Goal: Task Accomplishment & Management: Use online tool/utility

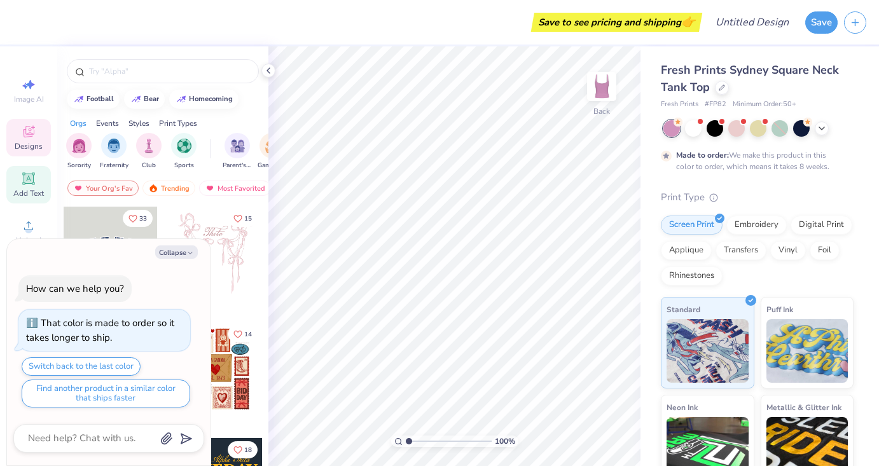
click at [26, 181] on icon at bounding box center [29, 179] width 10 height 10
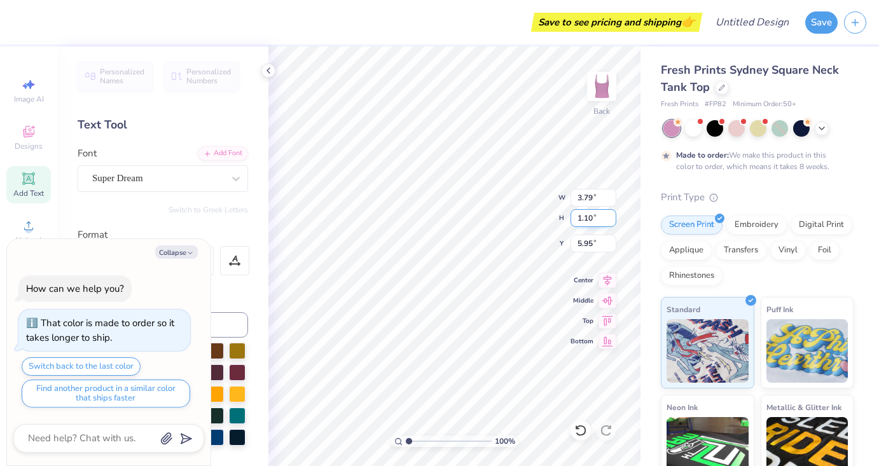
type textarea "x"
type textarea "TE1XT"
type textarea "x"
type textarea "TEXT"
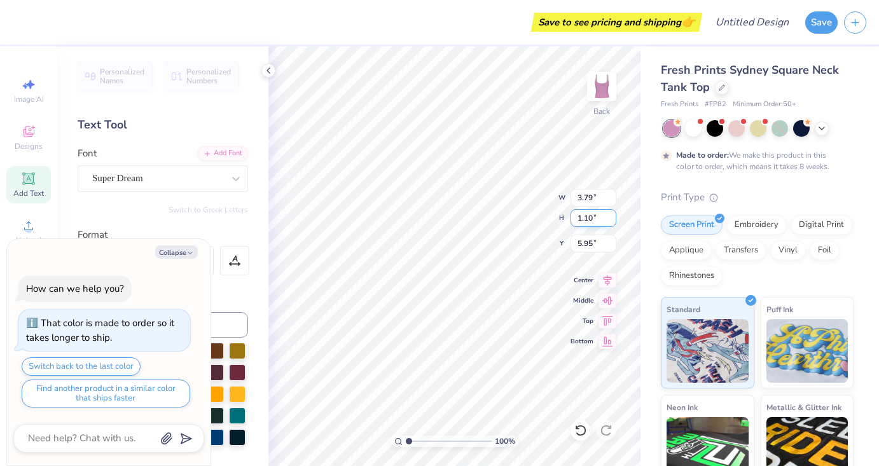
scroll to position [0, 0]
type textarea "x"
type textarea "TEX"
type textarea "x"
type textarea "TE"
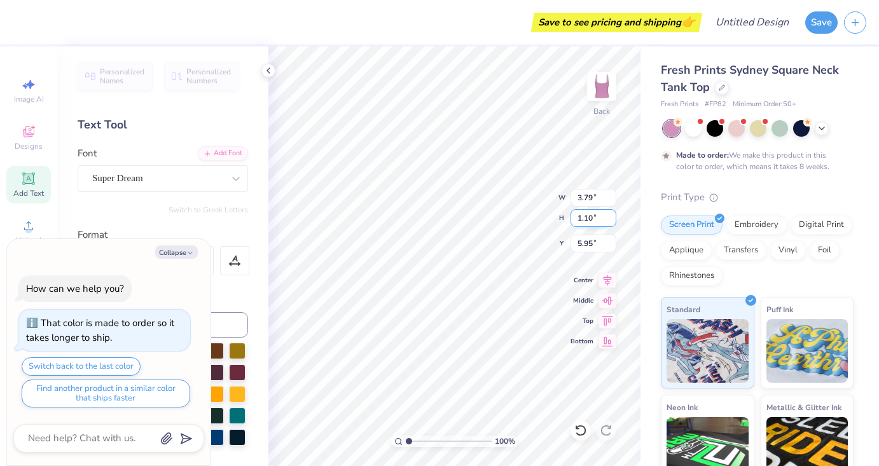
type textarea "x"
type textarea "T"
type textarea "x"
type textarea "1"
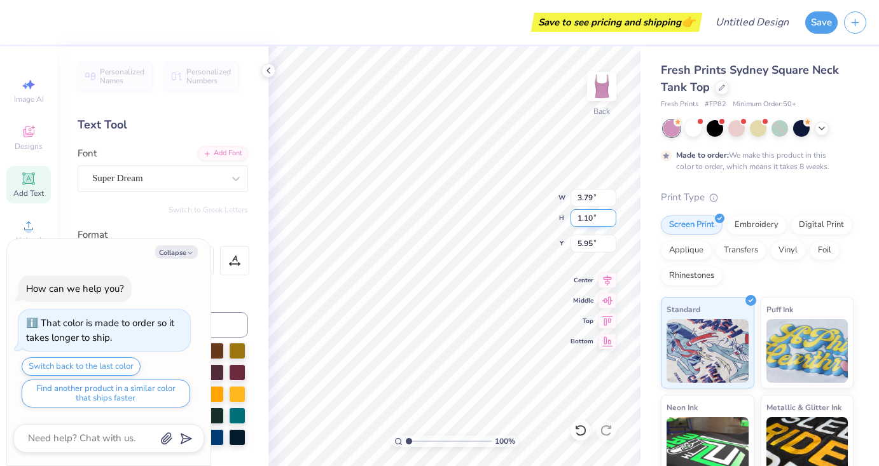
type textarea "x"
type textarea "1-"
type textarea "x"
type textarea "1-8"
type textarea "x"
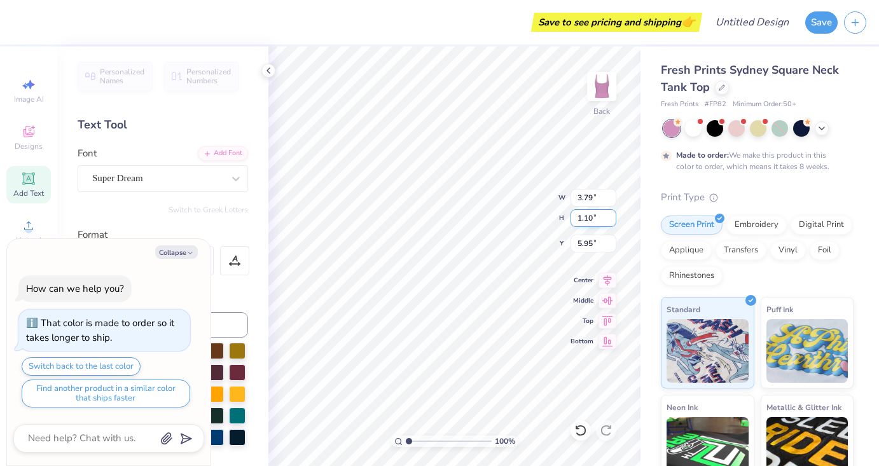
type textarea "1-80"
type textarea "x"
type textarea "1-800"
type textarea "x"
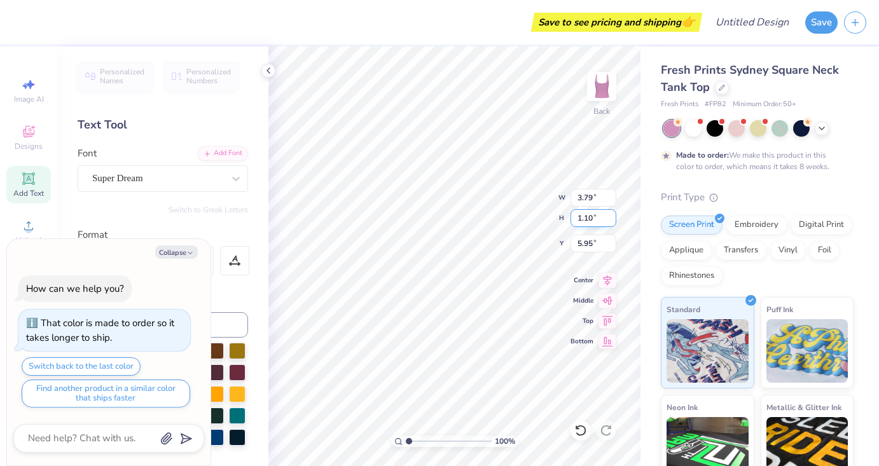
type textarea "1-800-"
type textarea "x"
type textarea "1-800-g"
type textarea "x"
type textarea "1-800-"
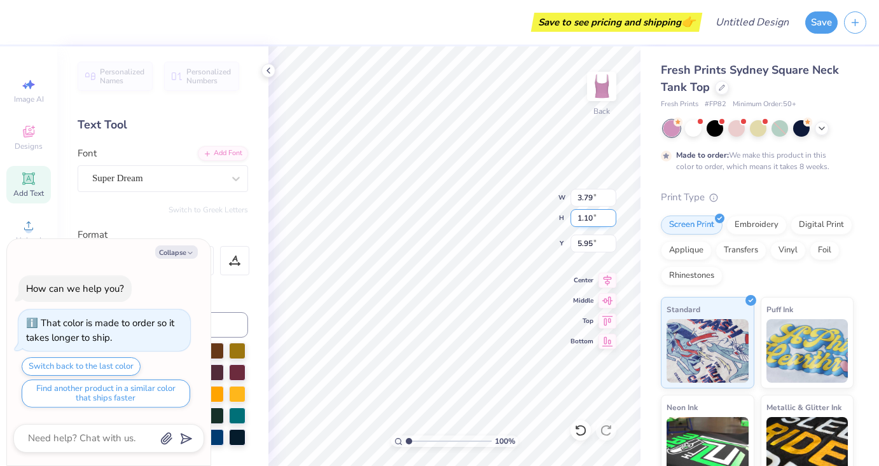
type textarea "x"
type textarea "1-800-G"
type textarea "x"
type textarea "1-800-GOT"
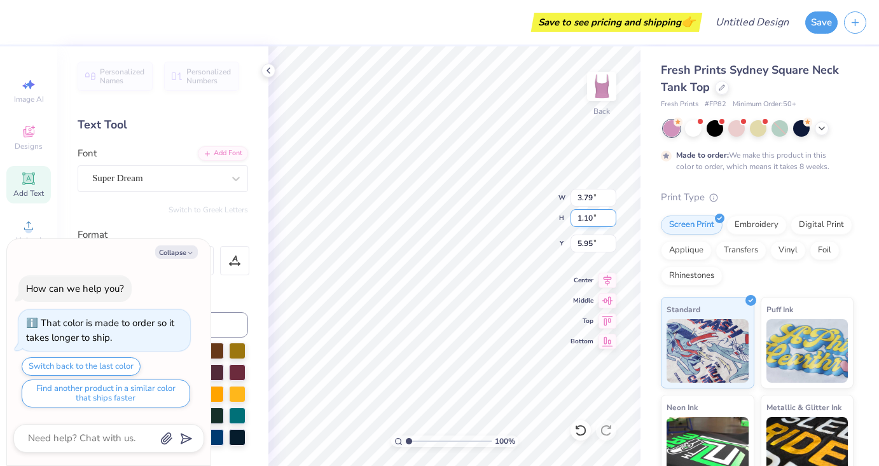
type textarea "x"
type textarea "1-800-GOT"
type textarea "x"
type textarea "1-800-GOT"
type textarea "x"
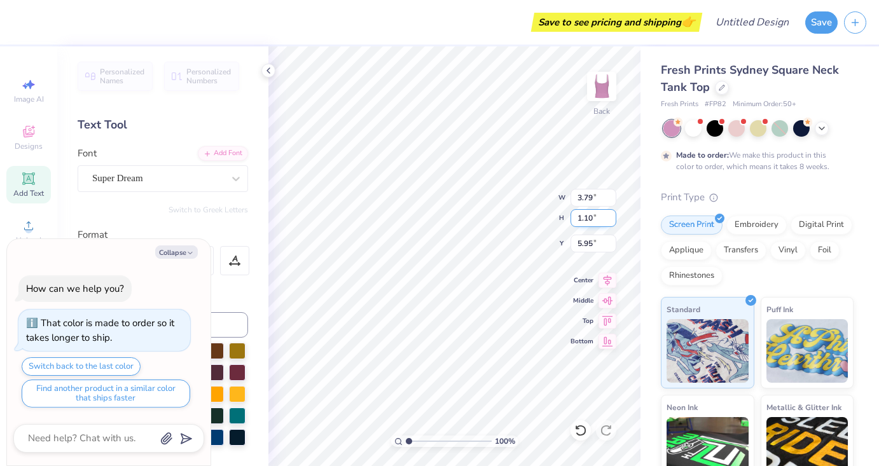
type textarea "1-800-GOT-"
type textarea "x"
type textarea "1-800-GOT-P"
type textarea "x"
type textarea "1-800-GOT-PI"
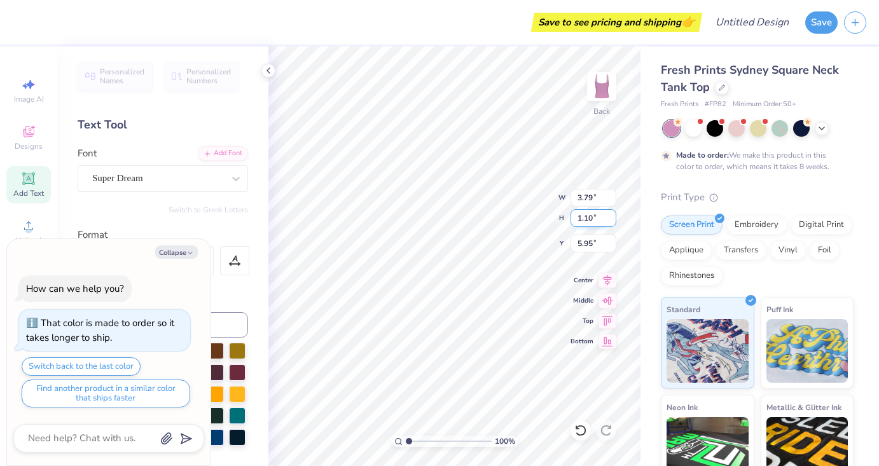
type textarea "x"
type textarea "1-800-GOT-PIN"
type textarea "x"
type textarea "[PHONE_NUMBER]"
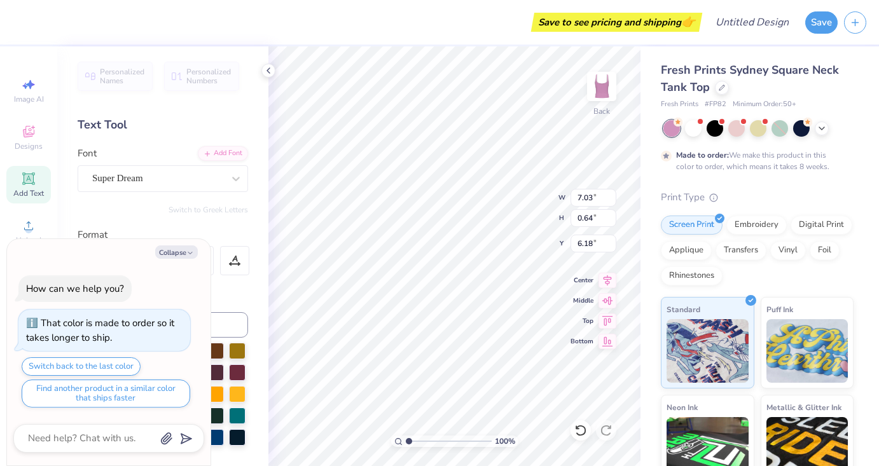
type textarea "x"
type input "1.15"
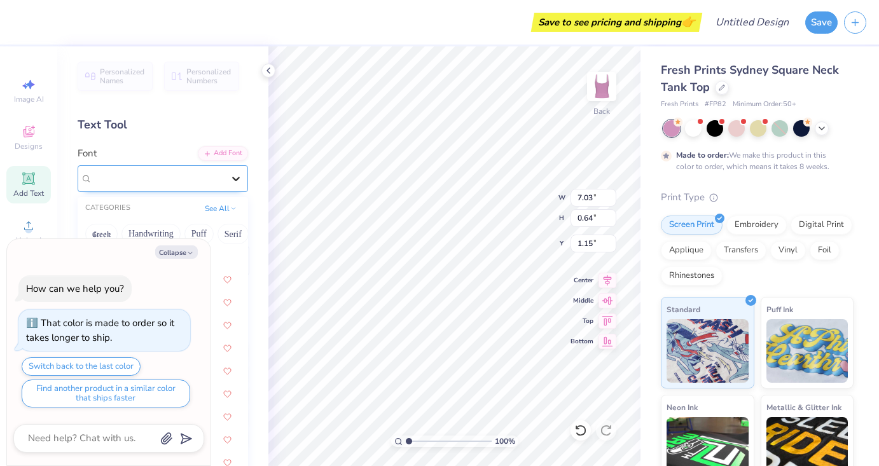
click at [226, 179] on div at bounding box center [236, 178] width 23 height 23
click at [192, 250] on icon "button" at bounding box center [190, 253] width 8 height 8
type textarea "x"
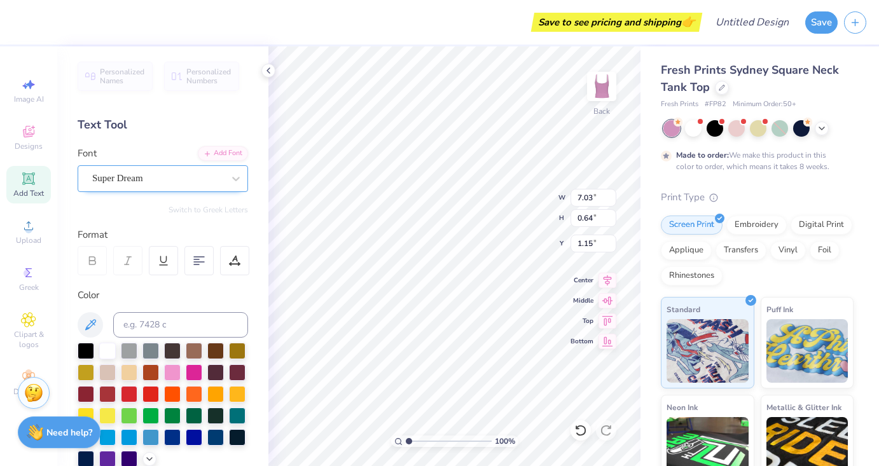
click at [173, 171] on div "Super Dream" at bounding box center [158, 179] width 134 height 20
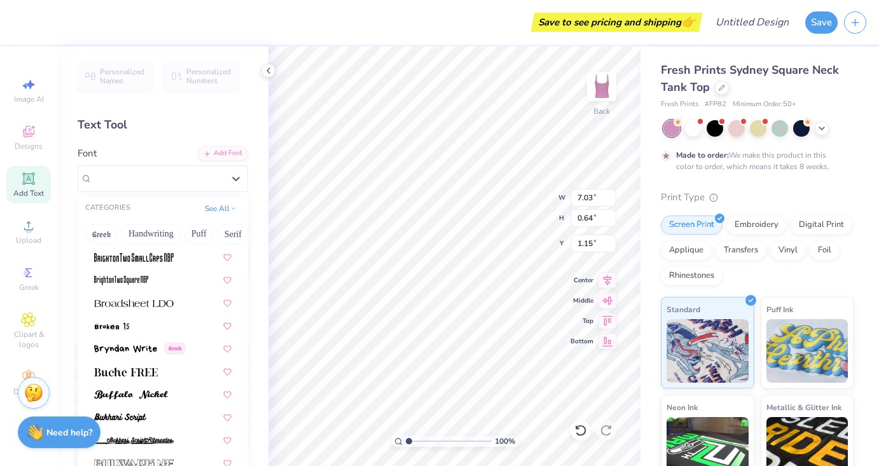
scroll to position [1241, 0]
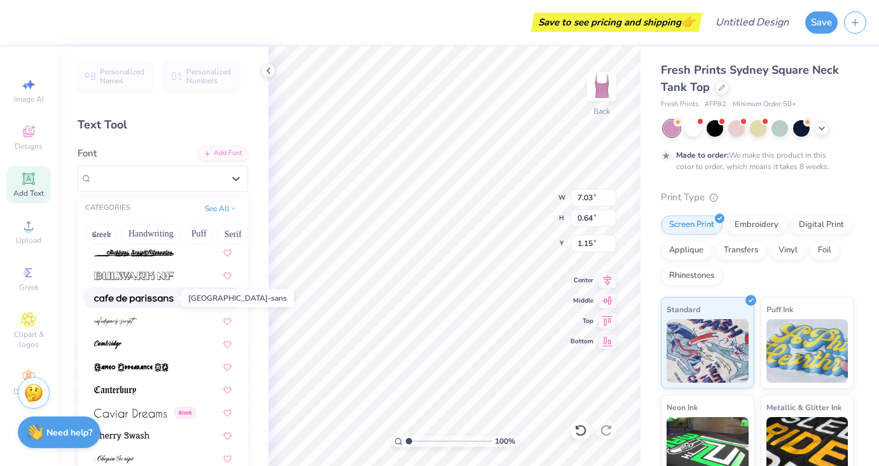
click at [144, 298] on img at bounding box center [134, 299] width 80 height 9
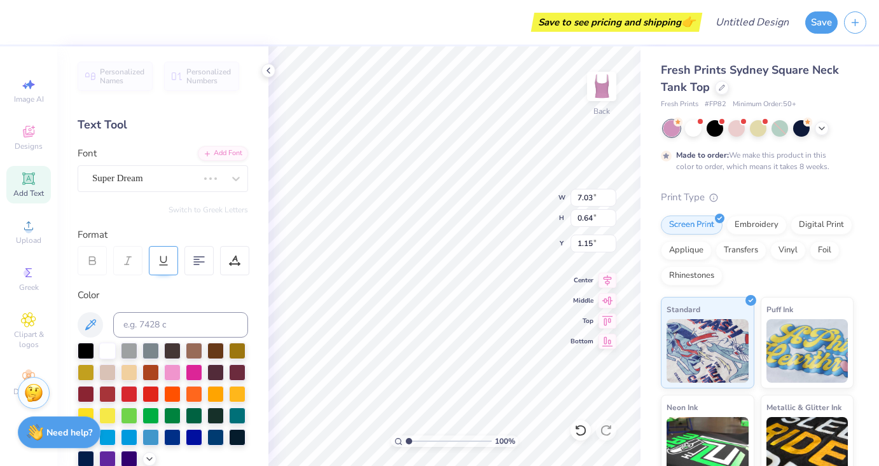
type input "3.95"
type input "0.47"
type input "1.24"
click at [148, 180] on div "[GEOGRAPHIC_DATA]-sans" at bounding box center [158, 179] width 134 height 20
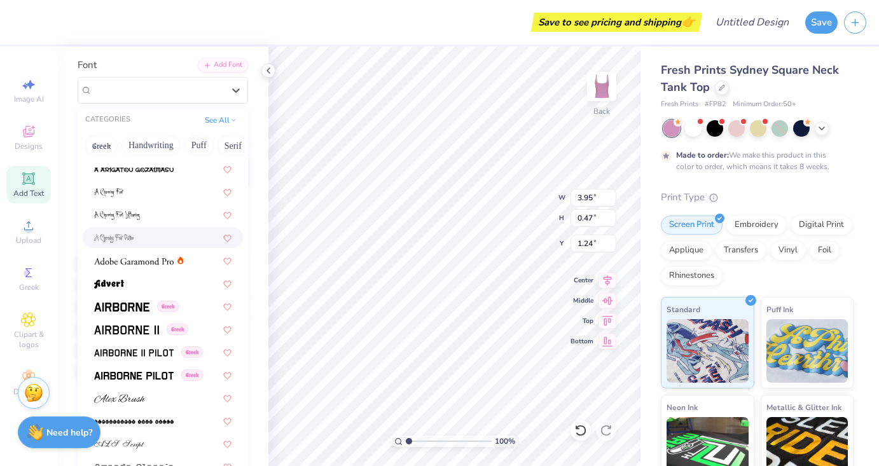
scroll to position [97, 0]
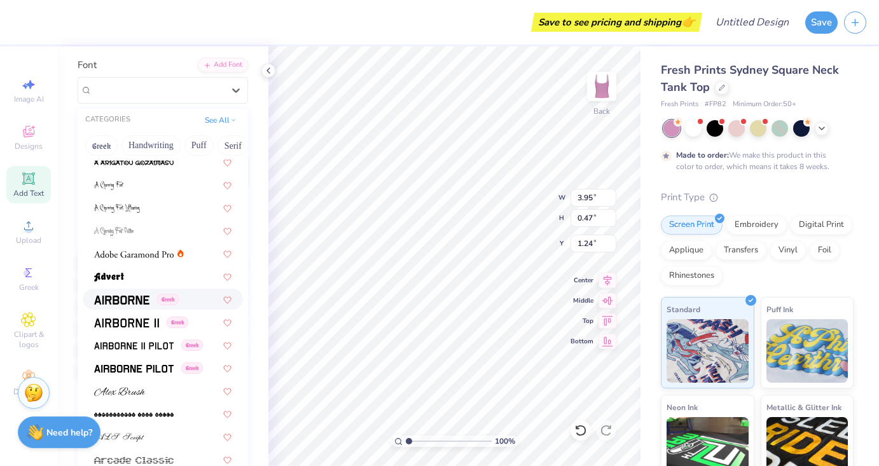
click at [132, 304] on img at bounding box center [121, 300] width 55 height 9
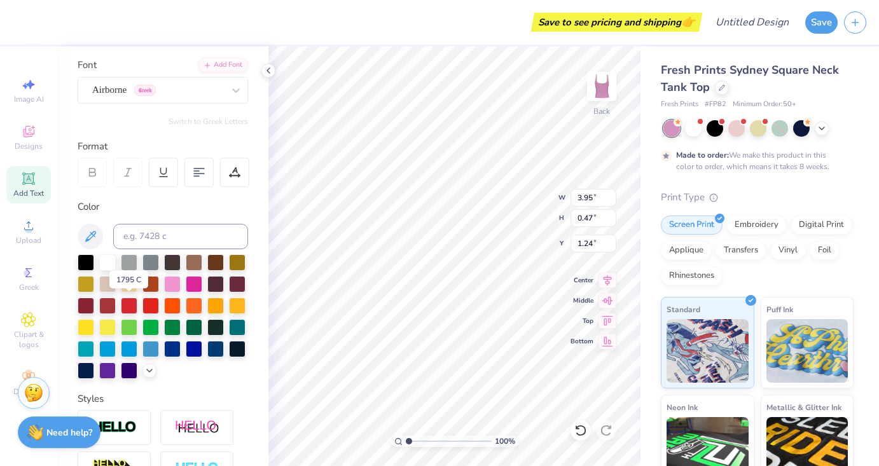
type input "6.62"
type input "0.67"
type input "1.14"
click at [179, 88] on div "Airborne Greek" at bounding box center [158, 90] width 134 height 20
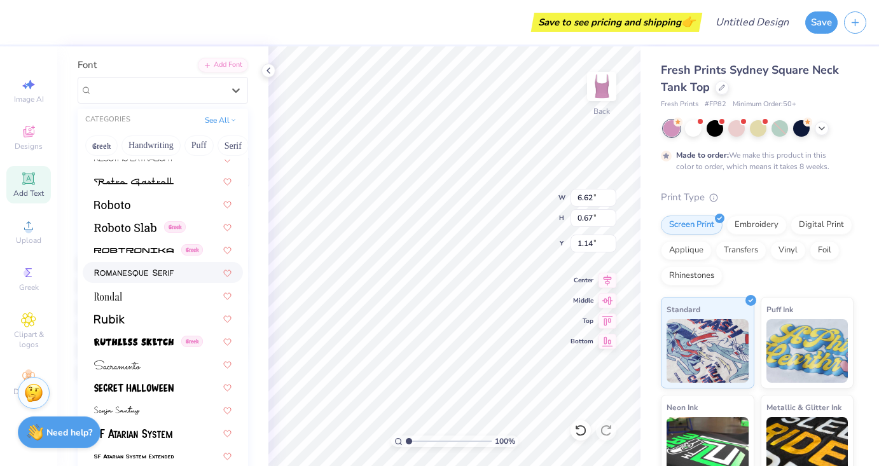
scroll to position [5714, 0]
click at [125, 204] on img at bounding box center [112, 204] width 36 height 9
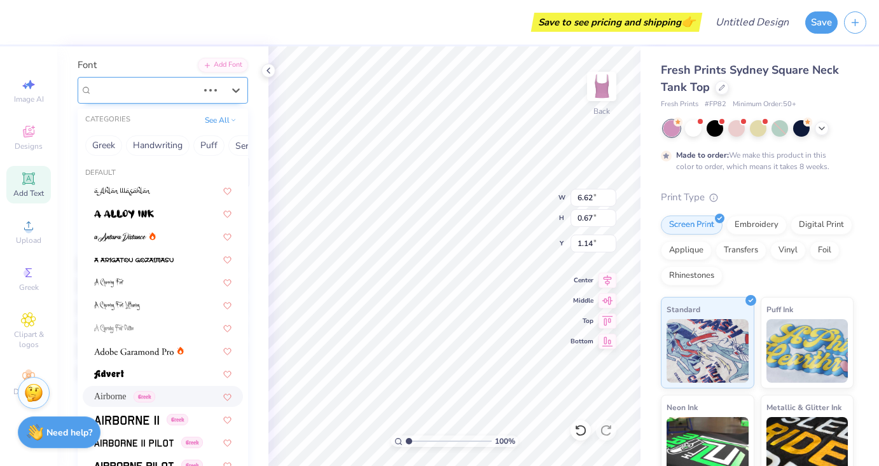
click at [195, 94] on div "Airborne Greek" at bounding box center [145, 90] width 108 height 20
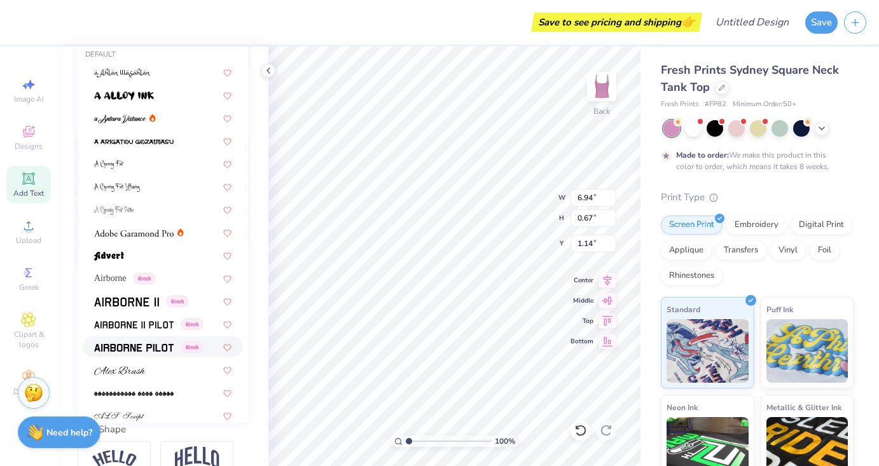
scroll to position [0, 0]
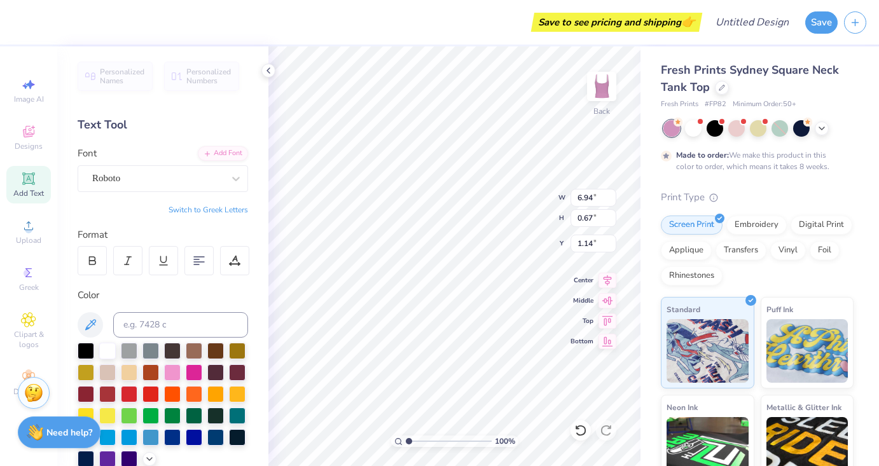
click at [244, 130] on div "Text Tool" at bounding box center [163, 124] width 171 height 17
click at [96, 258] on icon at bounding box center [92, 260] width 11 height 11
click at [232, 180] on icon at bounding box center [236, 178] width 13 height 13
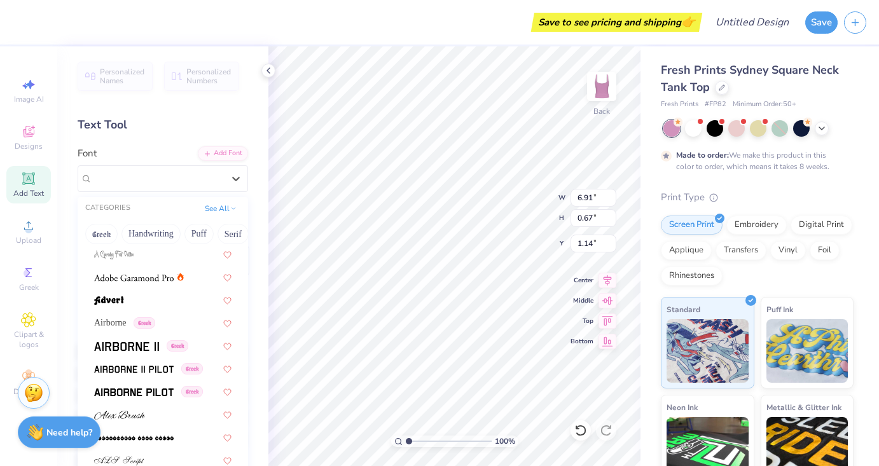
scroll to position [163, 0]
click at [186, 100] on div "Personalized Names Personalized Numbers Text Tool Add Font Font option A Charmi…" at bounding box center [162, 256] width 211 height 420
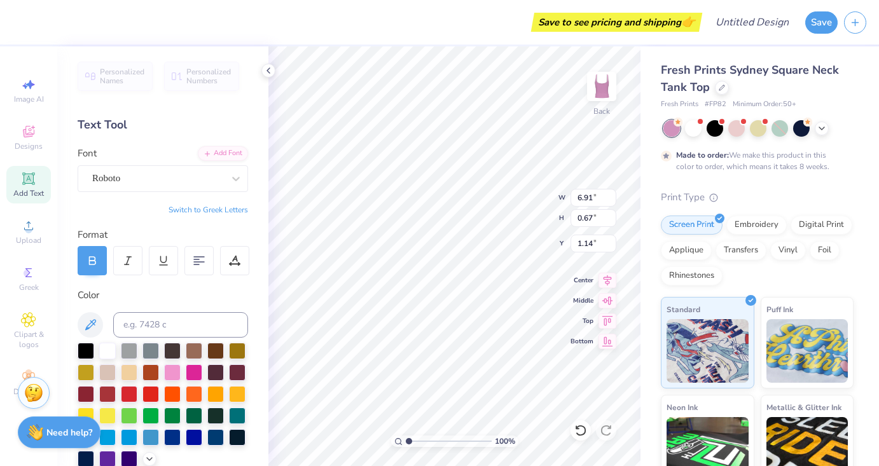
scroll to position [164, 0]
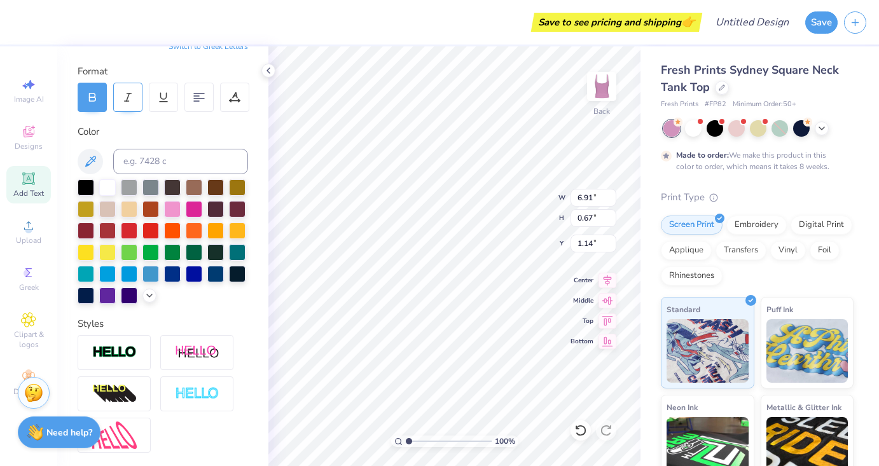
click at [133, 97] on icon at bounding box center [127, 97] width 11 height 11
type input "6.89"
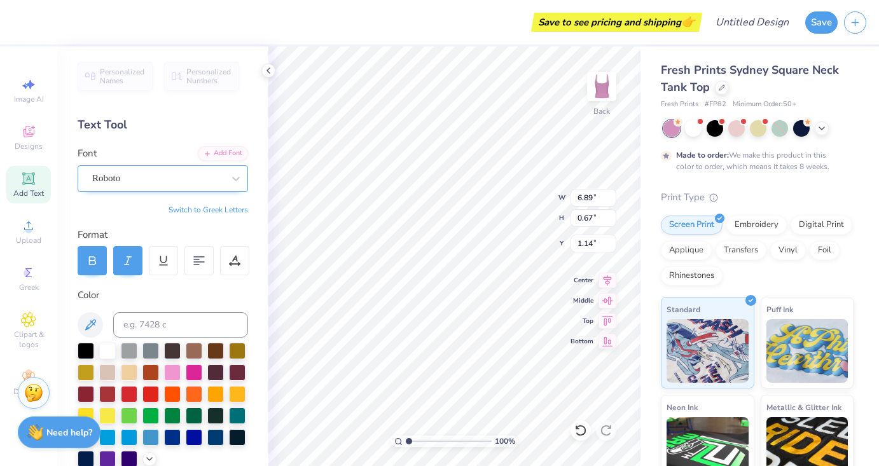
click at [157, 181] on div "Roboto" at bounding box center [158, 179] width 134 height 20
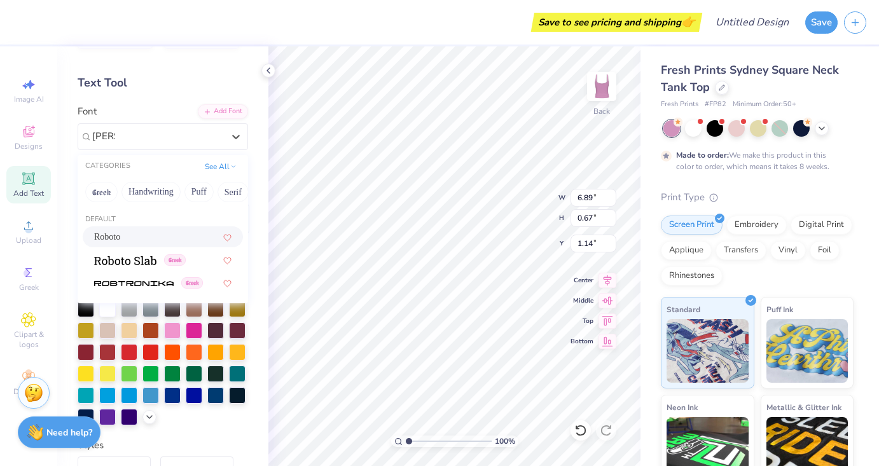
scroll to position [45, 0]
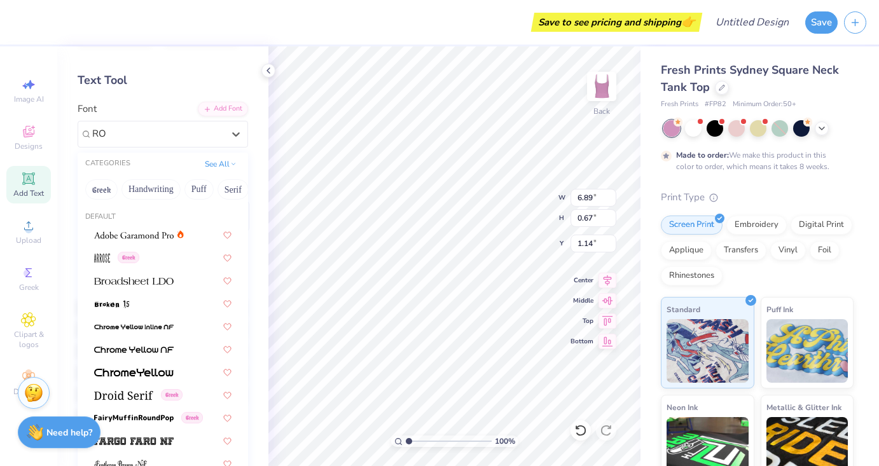
type input "R"
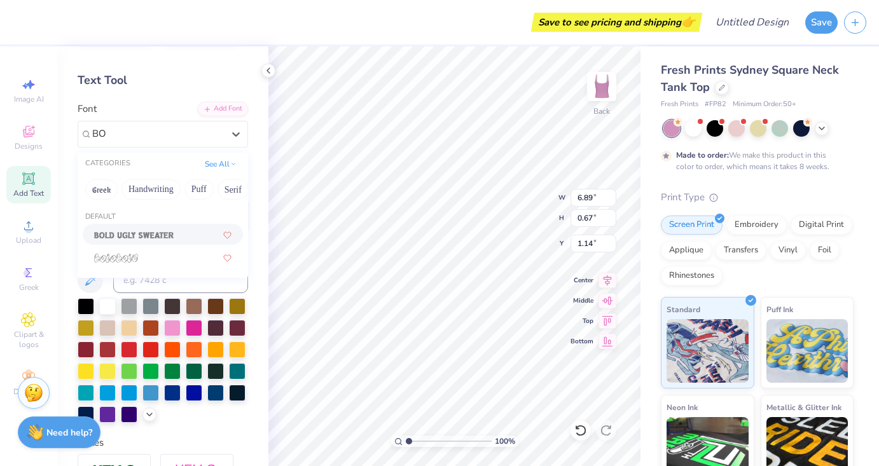
type input "B"
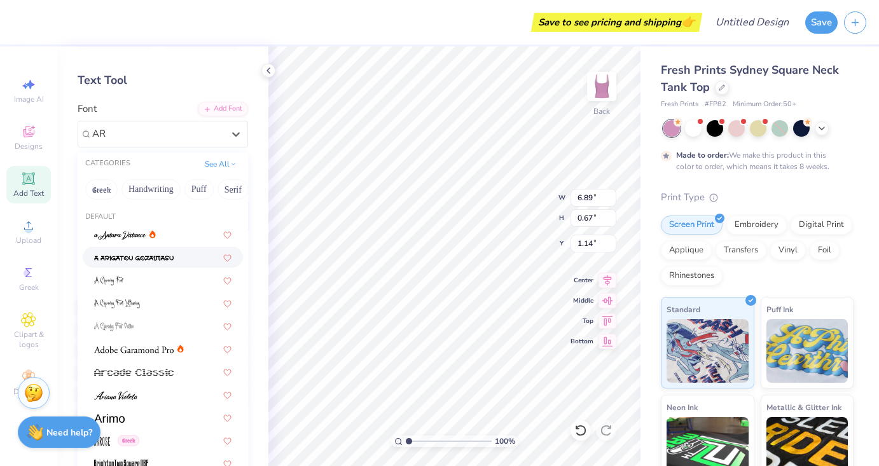
type input "A"
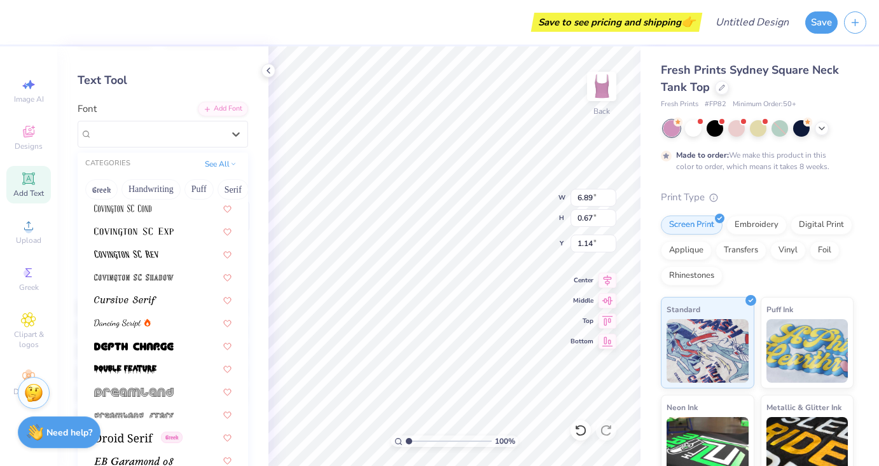
scroll to position [2095, 0]
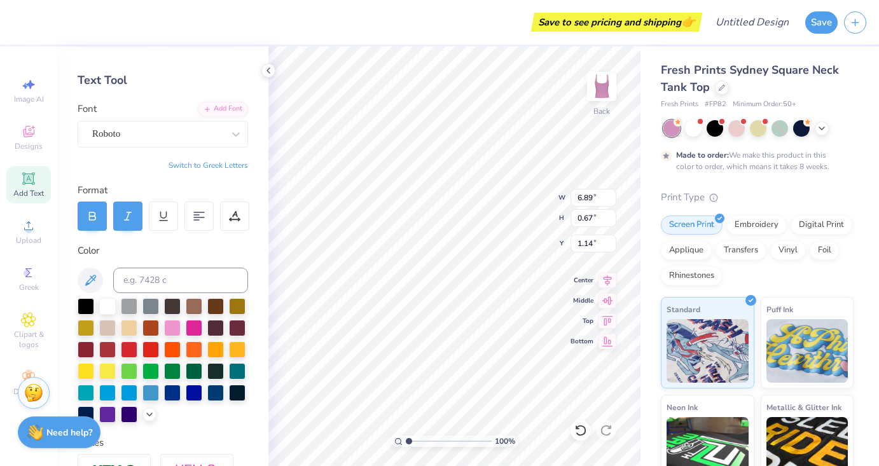
click at [527, 220] on div "100 % Back W 6.89 6.89 " H 0.67 0.67 " Y 1.14 1.14 " Center Middle Top Bottom" at bounding box center [455, 256] width 372 height 420
type input "1.15"
click at [235, 227] on div at bounding box center [234, 216] width 29 height 29
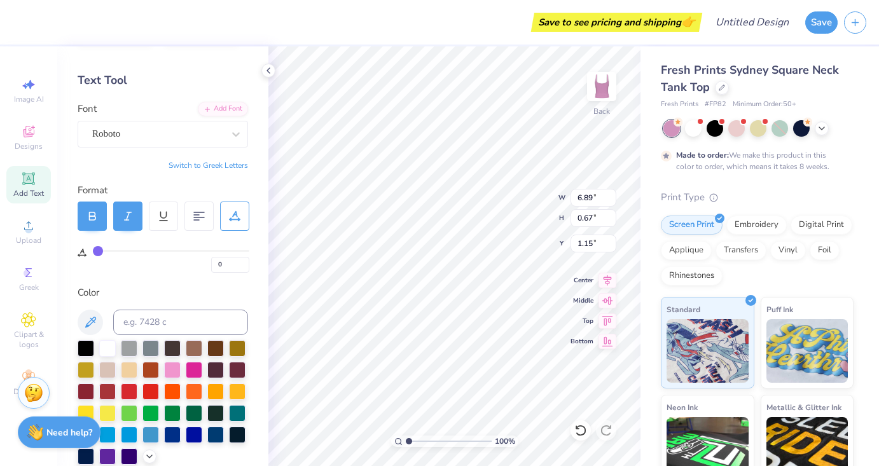
type input "1"
type input "2"
type input "3"
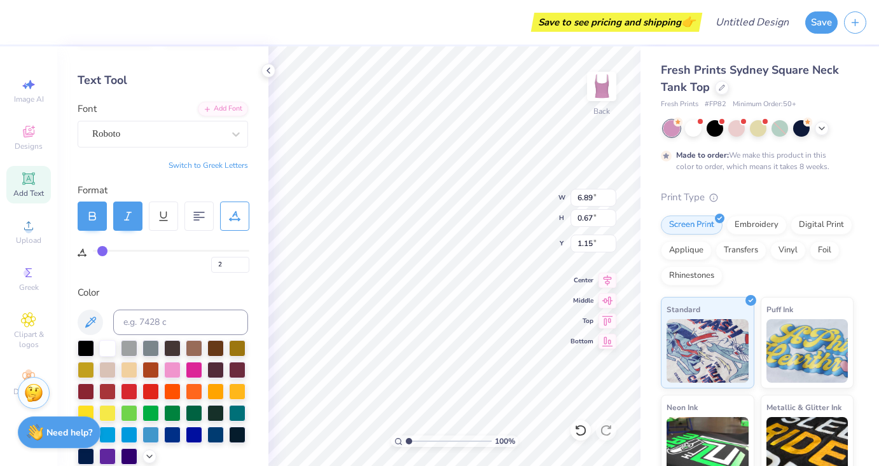
type input "3"
type input "4"
type input "5"
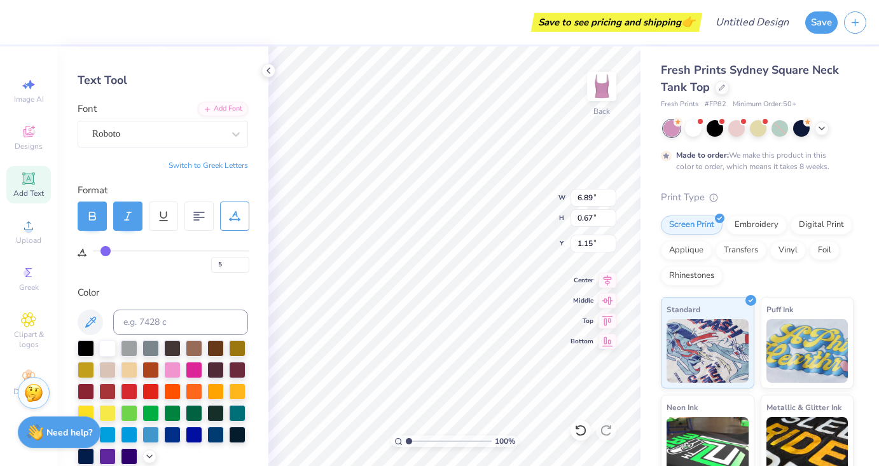
type input "6"
type input "7"
type input "8"
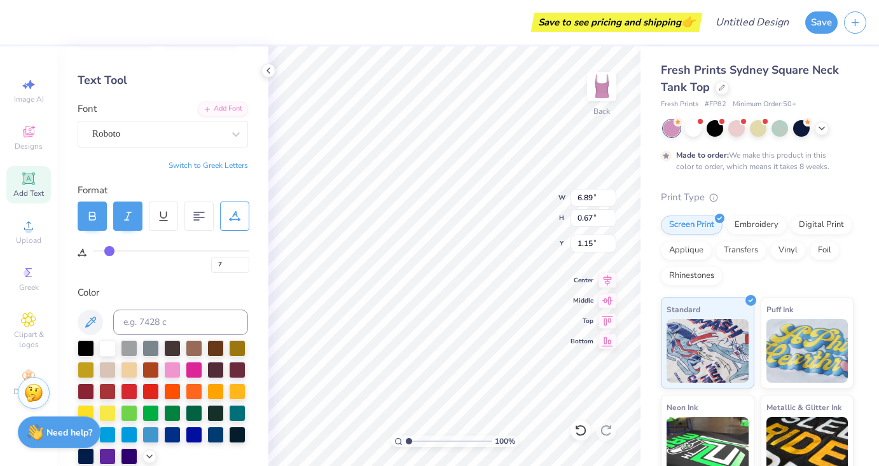
type input "8"
type input "9"
type input "10"
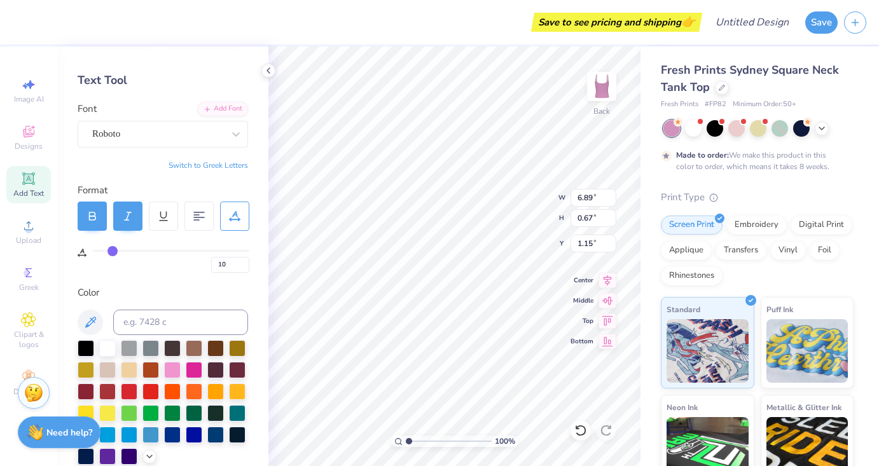
type input "11"
type input "12"
type input "16"
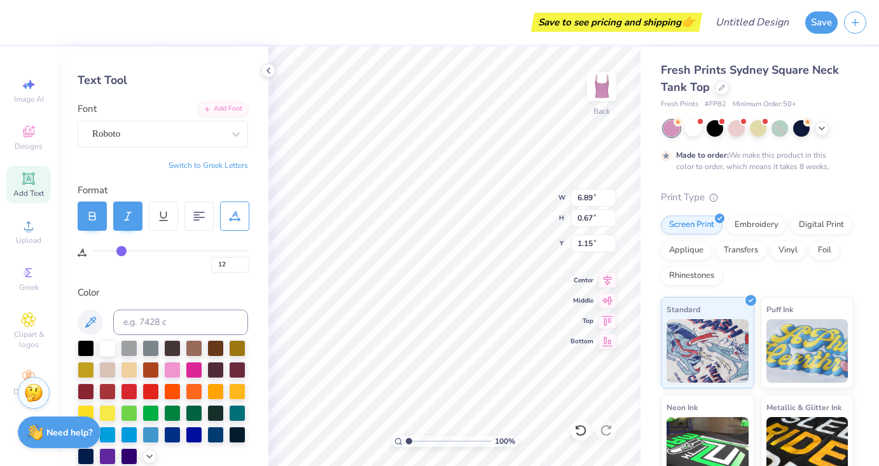
type input "16"
type input "20"
type input "24"
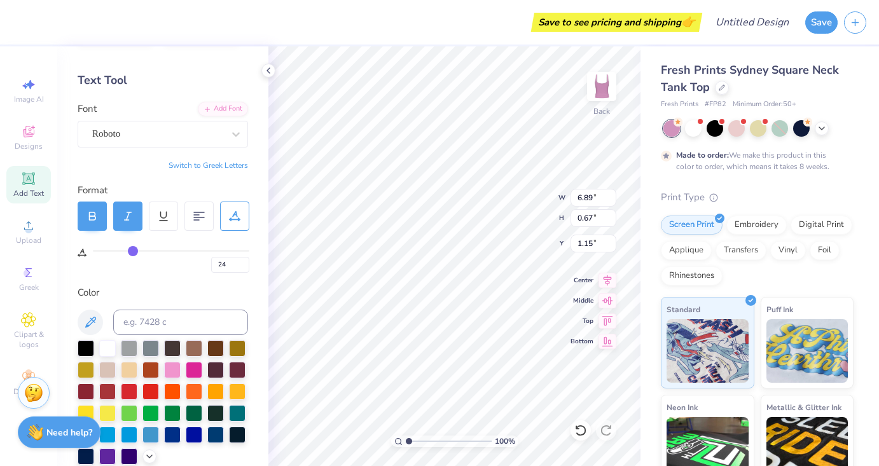
type input "27"
type input "29"
type input "30"
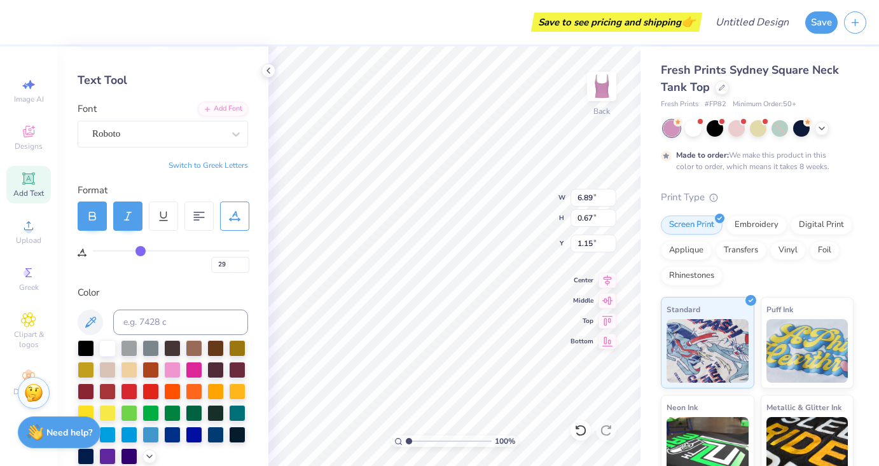
type input "30"
type input "31"
drag, startPoint x: 100, startPoint y: 250, endPoint x: 143, endPoint y: 247, distance: 42.8
type input "31"
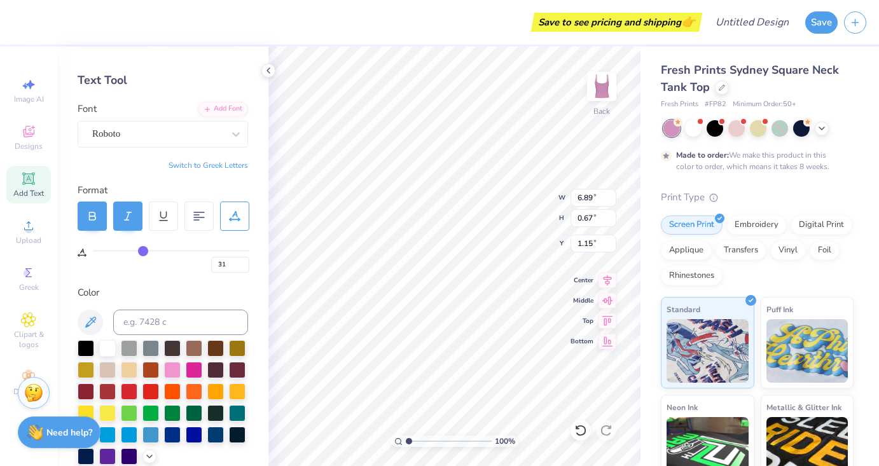
click at [143, 250] on input "range" at bounding box center [171, 251] width 157 height 2
type input "7.03"
type input "0.44"
type input "1.26"
type input "29"
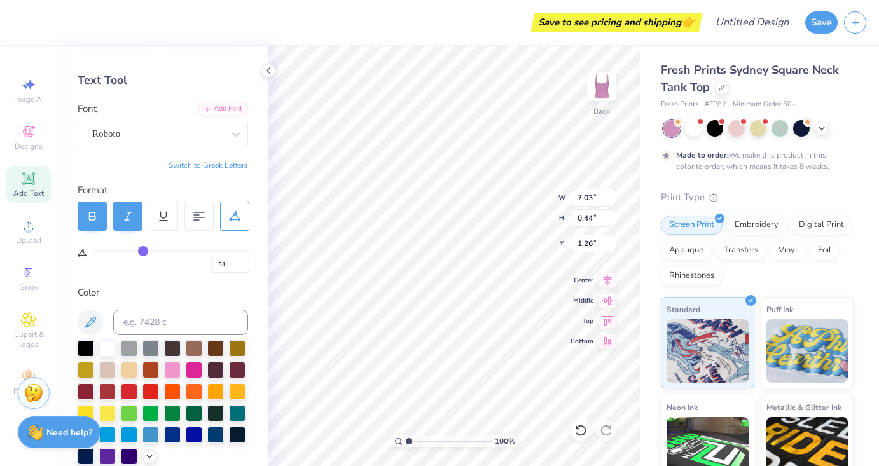
type input "29"
type input "27"
type input "24"
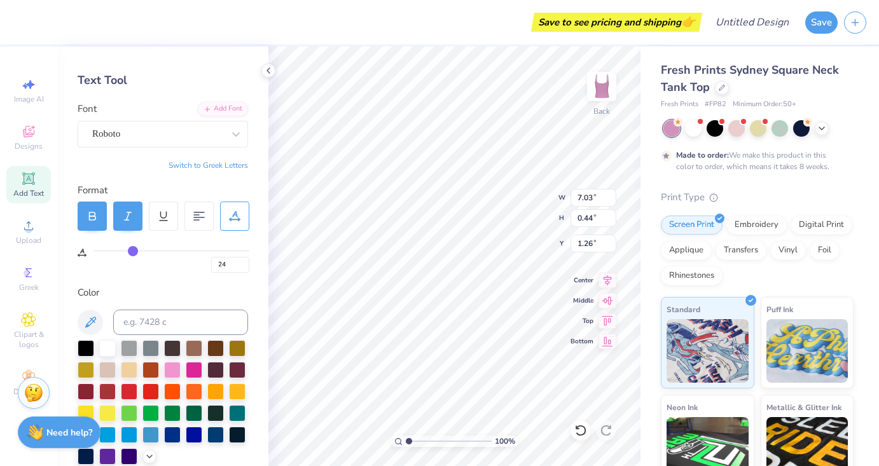
type input "22"
type input "20"
type input "19"
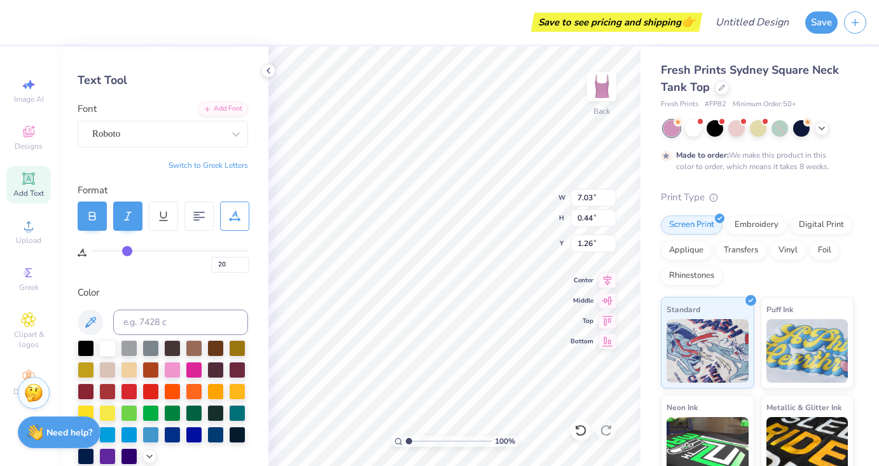
type input "19"
type input "17"
type input "15"
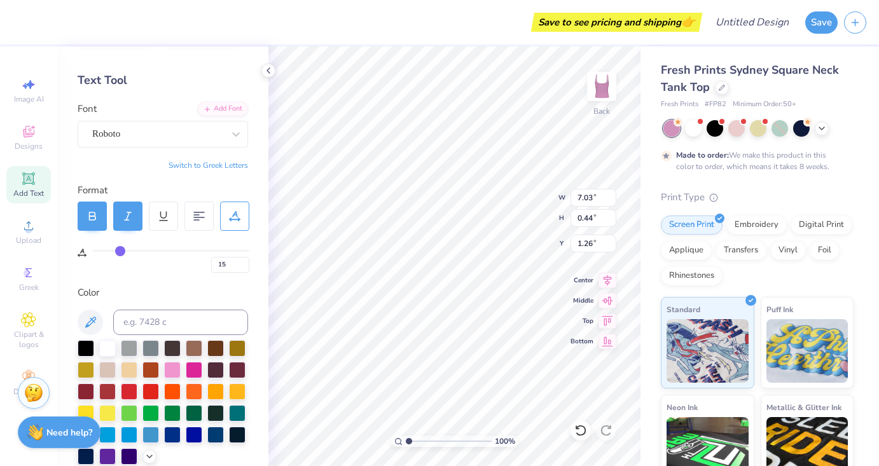
type input "14"
type input "12"
type input "10"
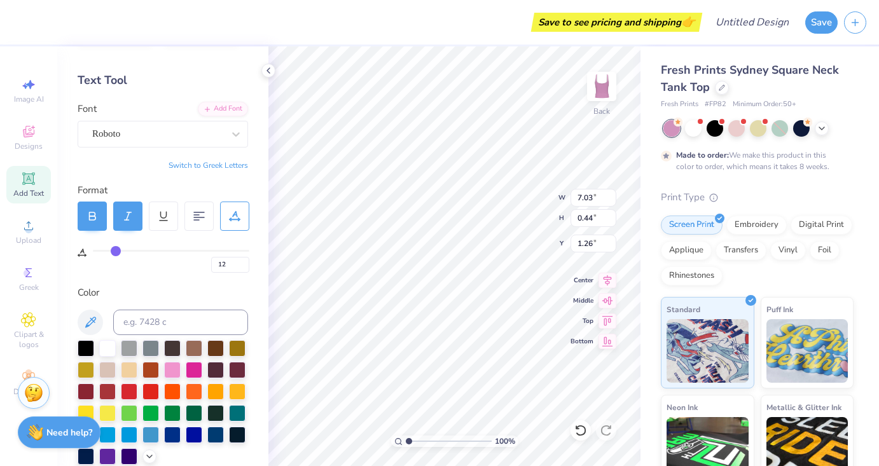
type input "10"
type input "9"
type input "8"
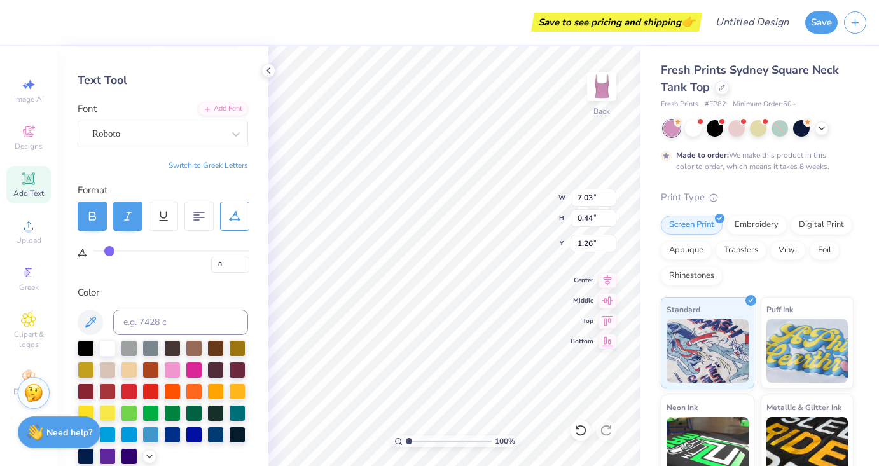
type input "7"
type input "6"
type input "5"
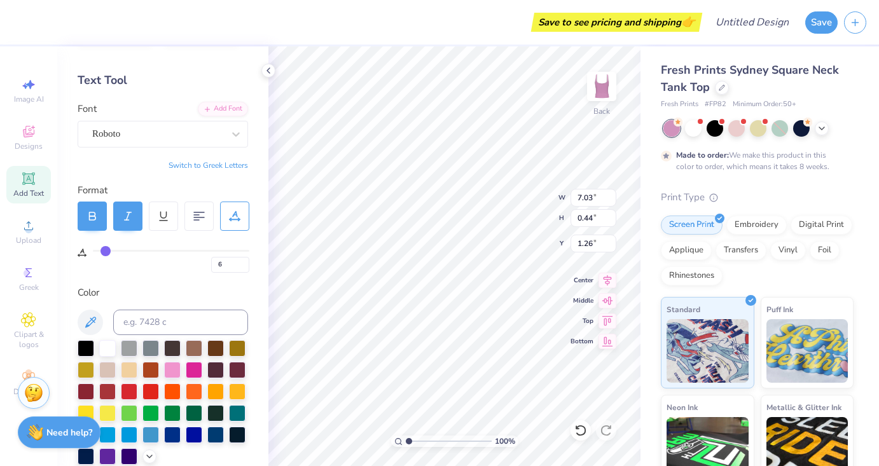
type input "5"
type input "4"
type input "3"
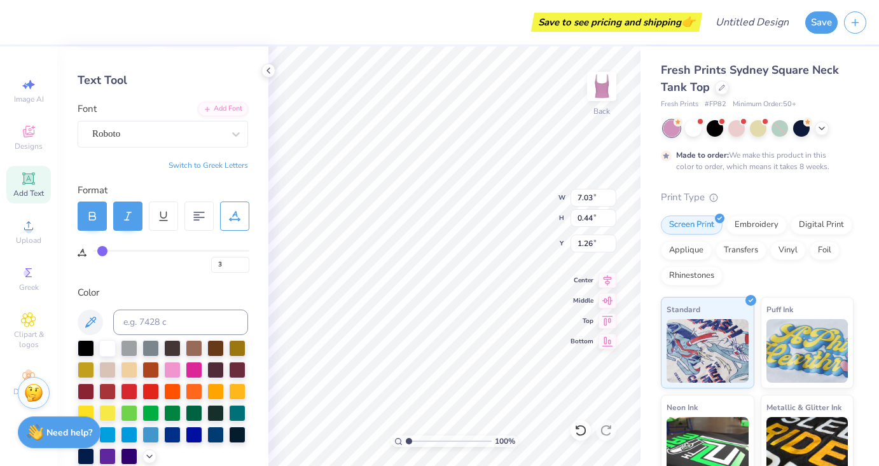
type input "2"
type input "1"
type input "0"
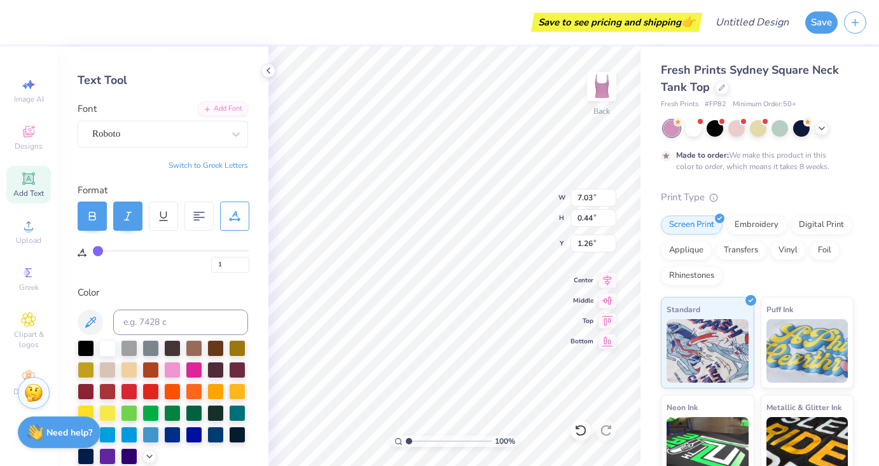
type input "0"
type input "4.58"
drag, startPoint x: 143, startPoint y: 247, endPoint x: 87, endPoint y: 247, distance: 55.4
type input "0"
click at [93, 250] on input "range" at bounding box center [171, 251] width 157 height 2
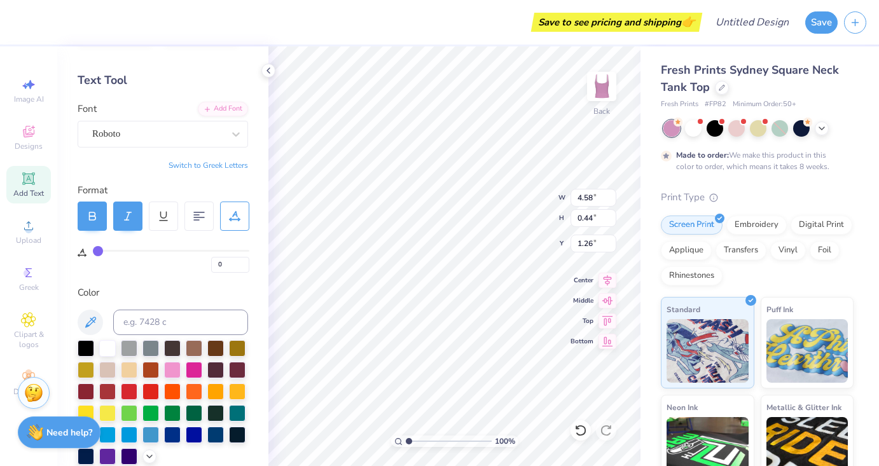
type input "1.06"
type input "6.94"
type input "0.67"
type input "1.60"
type input "6.99"
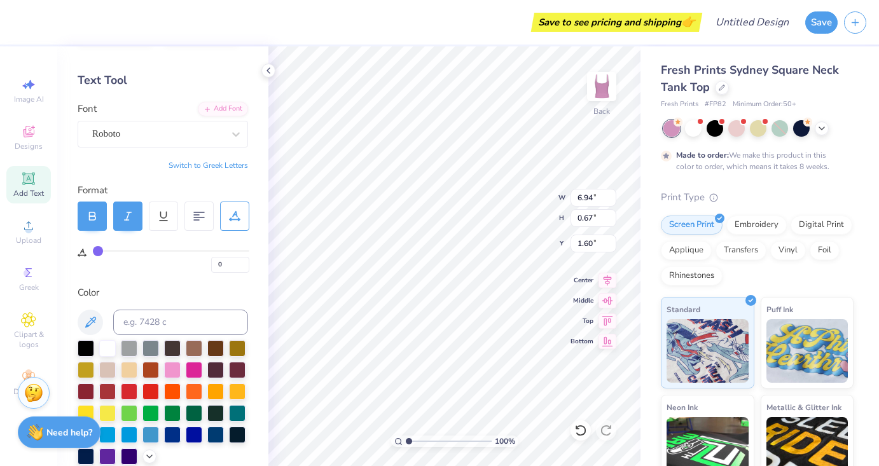
type input "0.68"
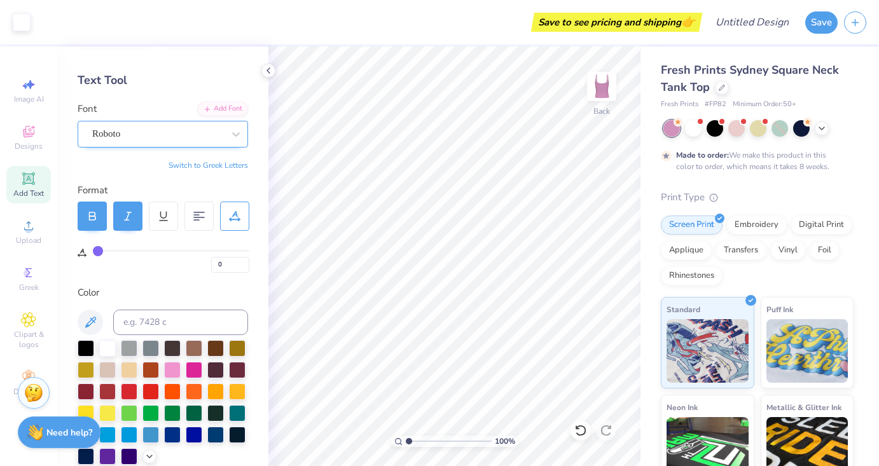
click at [161, 129] on div "Roboto" at bounding box center [158, 134] width 134 height 20
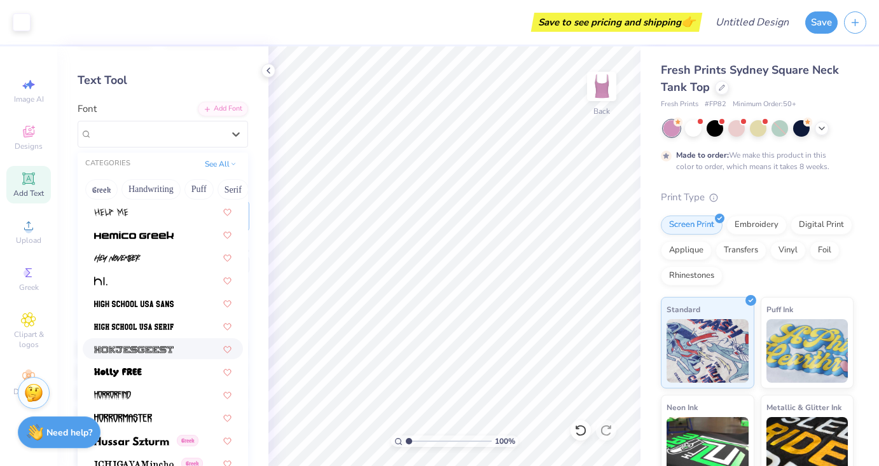
scroll to position [3139, 0]
click at [134, 303] on img at bounding box center [134, 303] width 80 height 9
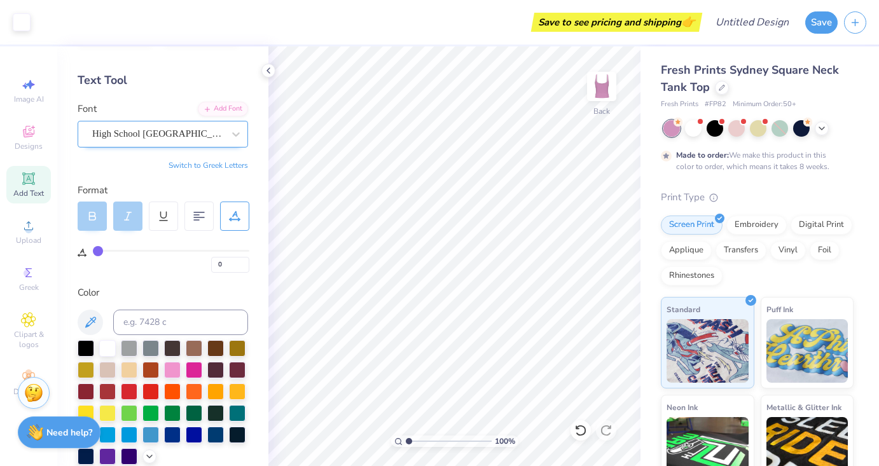
click at [179, 144] on div "High School [GEOGRAPHIC_DATA] Sans" at bounding box center [163, 134] width 171 height 27
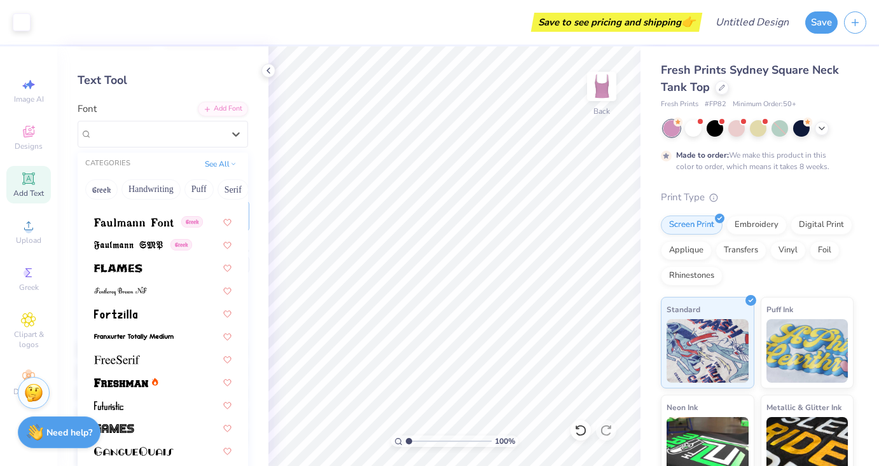
scroll to position [3035, 0]
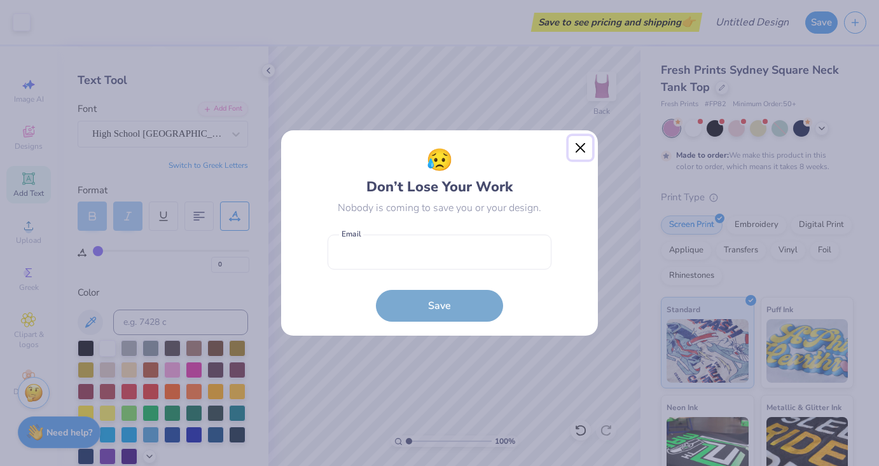
click at [576, 147] on button "Close" at bounding box center [581, 148] width 24 height 24
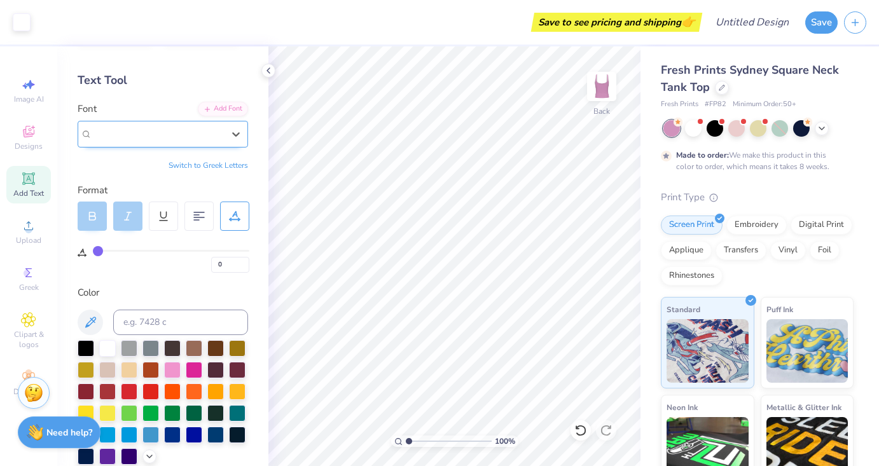
click at [159, 136] on span "High School [GEOGRAPHIC_DATA] Sans" at bounding box center [157, 134] width 131 height 15
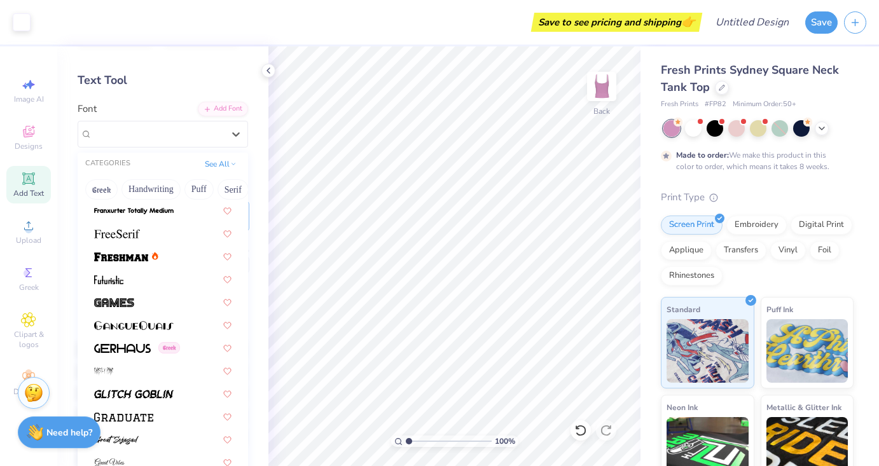
scroll to position [3398, 0]
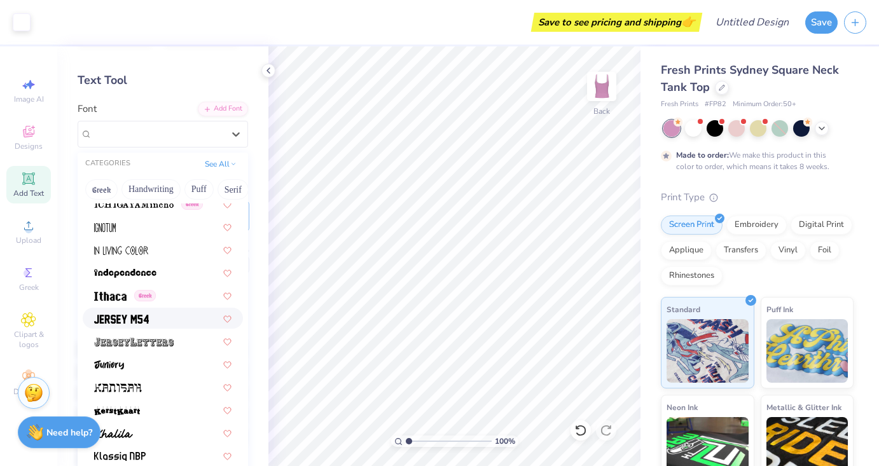
click at [126, 323] on img at bounding box center [121, 319] width 55 height 9
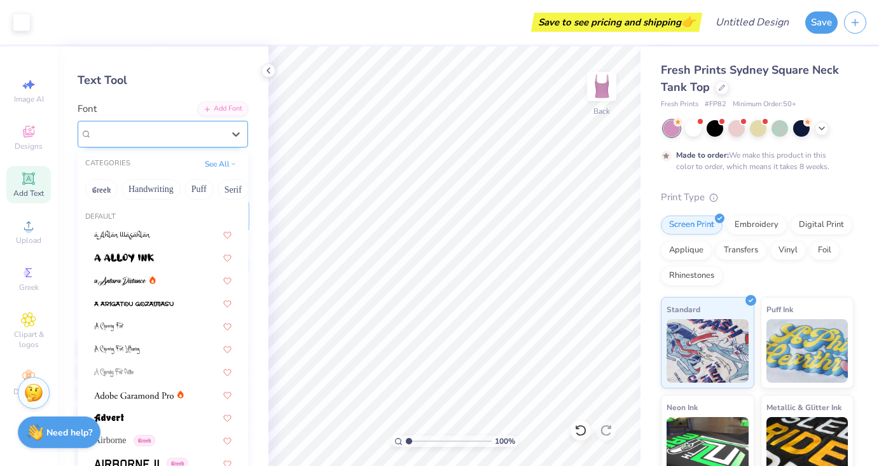
click at [174, 131] on div "Jersey M54" at bounding box center [158, 134] width 134 height 20
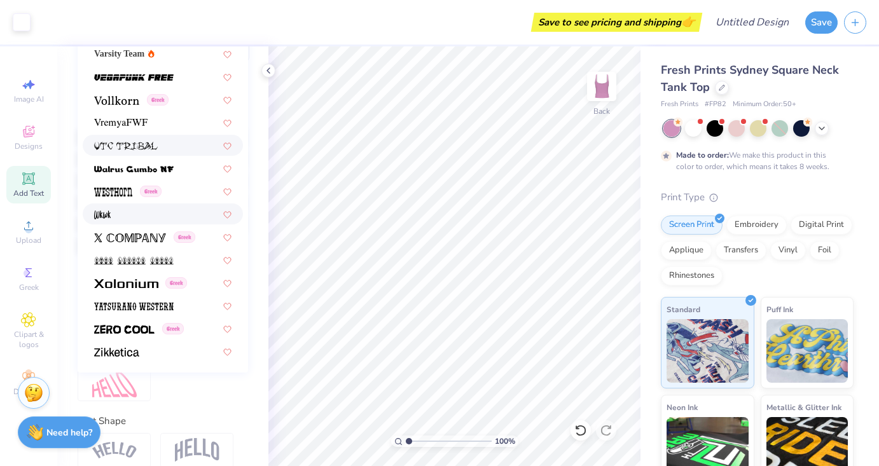
scroll to position [311, 0]
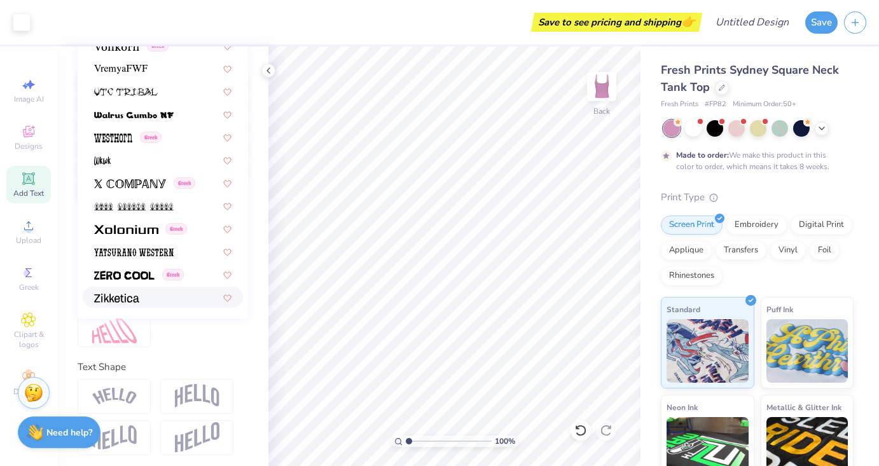
click at [130, 302] on img at bounding box center [116, 298] width 45 height 9
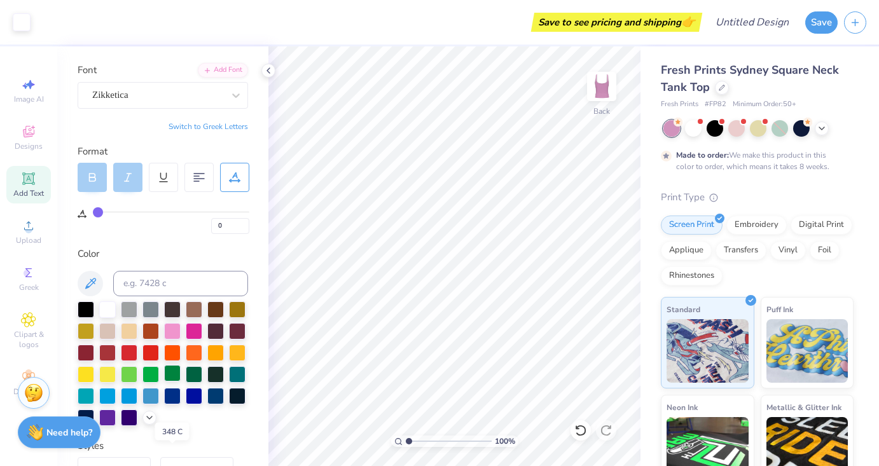
scroll to position [0, 0]
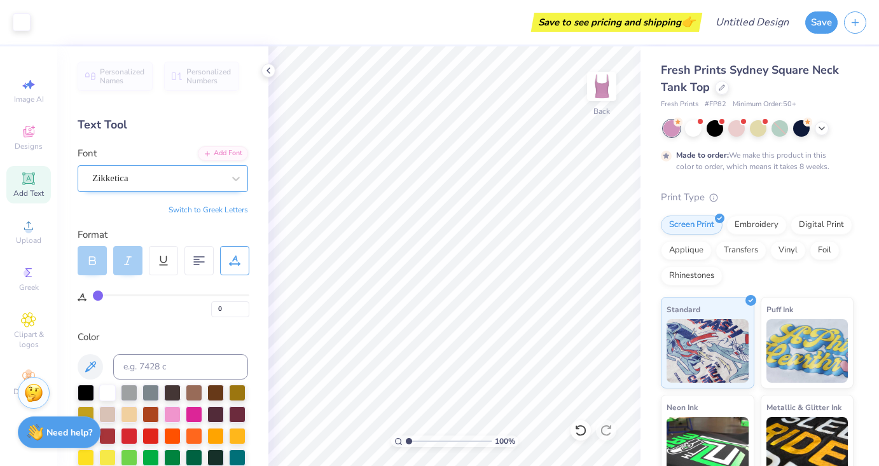
click at [147, 176] on div "Zikketica" at bounding box center [158, 179] width 134 height 20
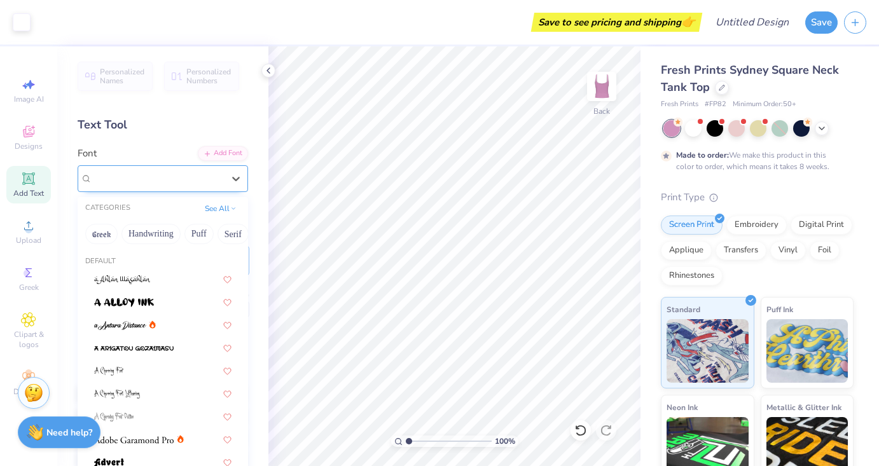
type input "R"
type input "O"
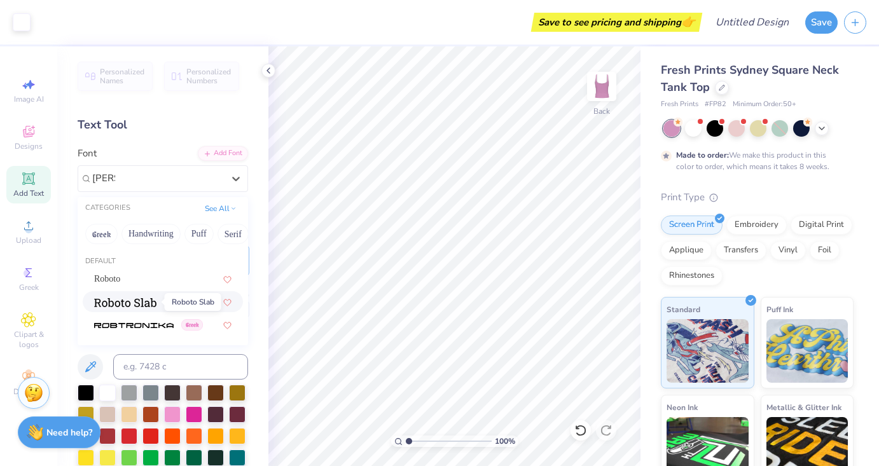
click at [143, 300] on img at bounding box center [125, 302] width 62 height 9
type input "[PERSON_NAME]"
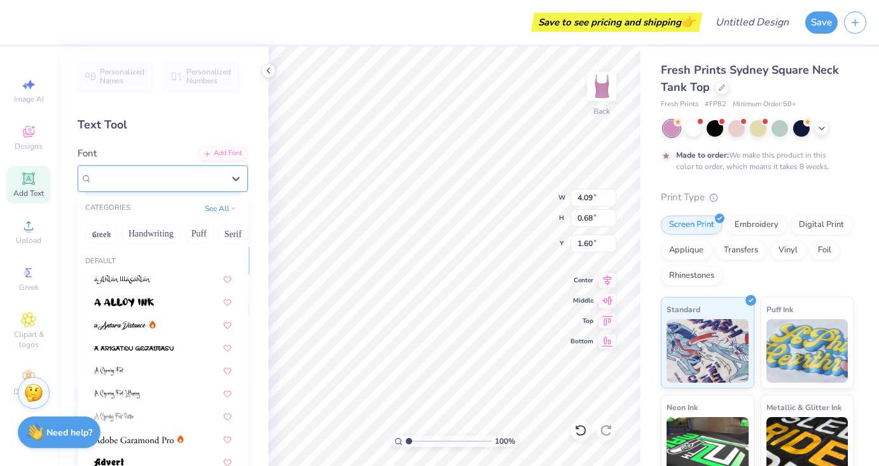
click at [183, 172] on div "Roboto Slab Greek" at bounding box center [158, 179] width 134 height 20
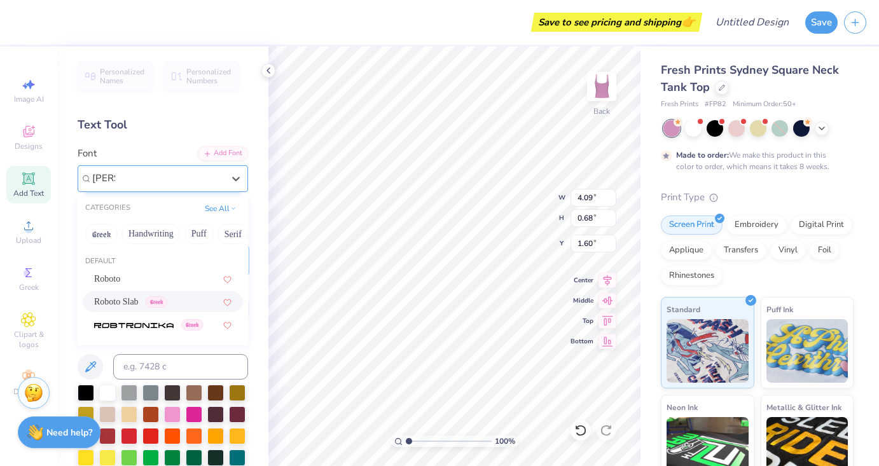
click at [133, 301] on span "Roboto Slab" at bounding box center [116, 301] width 45 height 13
type input "[PERSON_NAME]"
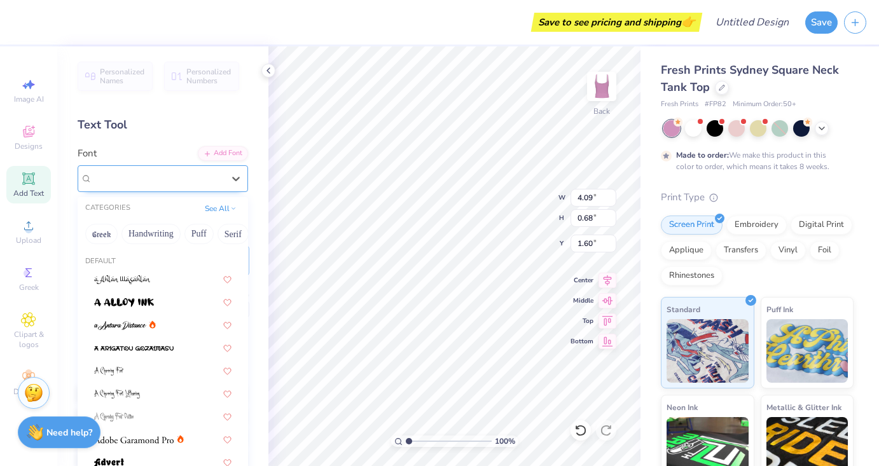
click at [189, 179] on div "Roboto Slab Greek" at bounding box center [158, 179] width 134 height 20
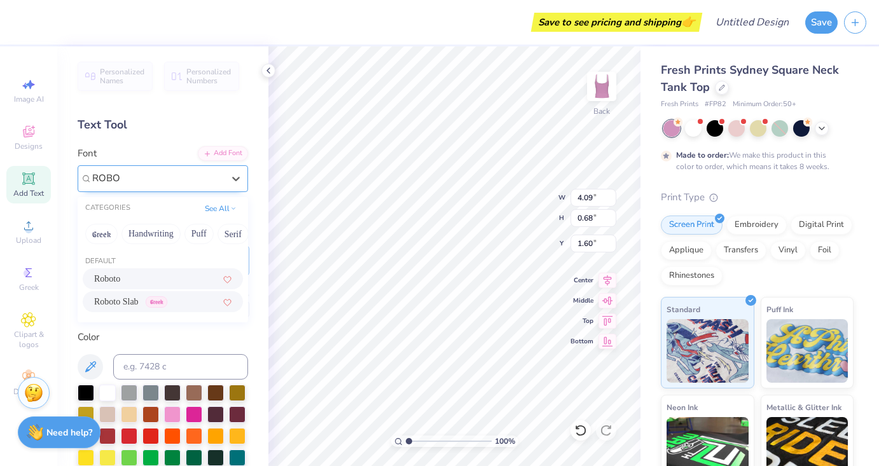
click at [153, 279] on div "Roboto" at bounding box center [162, 278] width 137 height 13
type input "ROBO"
type input "3.83"
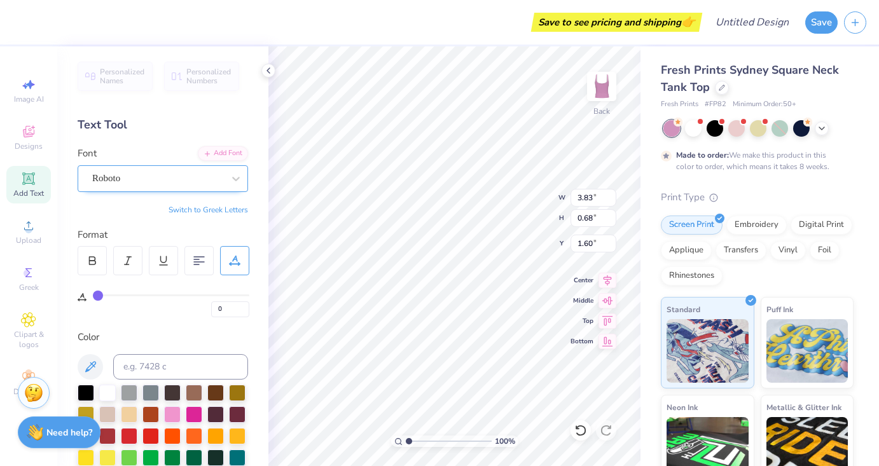
type textarea "G"
type textarea "[PHONE_NUMBER]"
click at [96, 262] on icon at bounding box center [92, 260] width 11 height 11
click at [120, 259] on div at bounding box center [127, 260] width 29 height 29
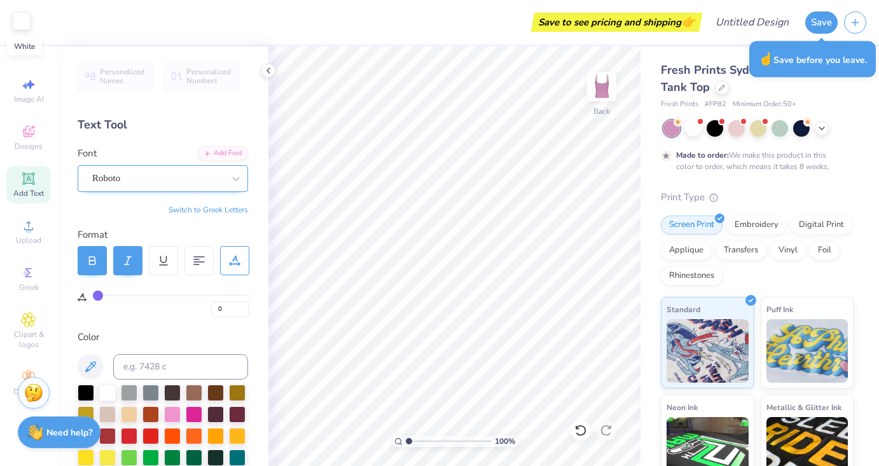
click at [20, 15] on div at bounding box center [22, 21] width 18 height 18
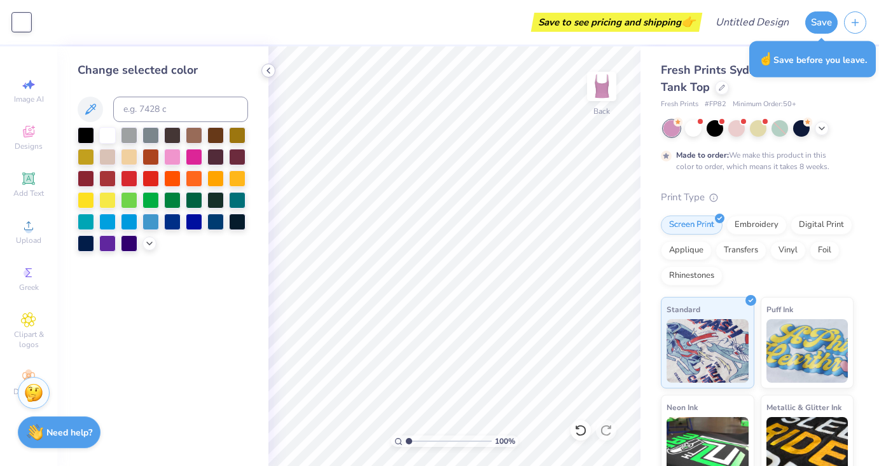
click at [268, 75] on icon at bounding box center [268, 71] width 10 height 10
